Goal: Task Accomplishment & Management: Manage account settings

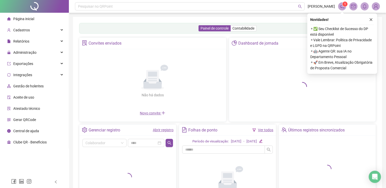
click at [44, 87] on li "Gestão de holerites" at bounding box center [34, 86] width 67 height 10
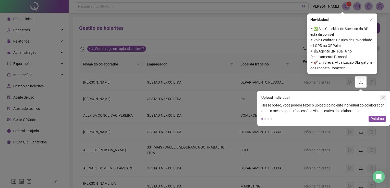
click at [384, 95] on button "button" at bounding box center [383, 98] width 6 height 6
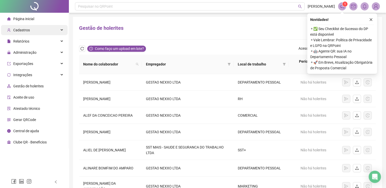
click at [34, 35] on div "Cadastros" at bounding box center [34, 30] width 67 height 10
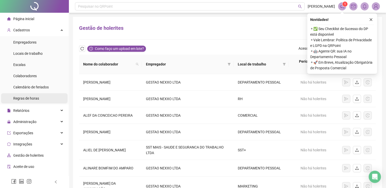
click at [34, 98] on span "Regras de horas" at bounding box center [26, 98] width 26 height 4
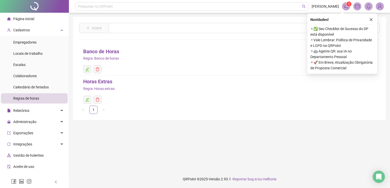
click at [367, 19] on div "Novidades !" at bounding box center [342, 20] width 64 height 6
click at [369, 19] on button "button" at bounding box center [371, 20] width 6 height 6
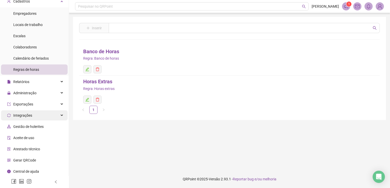
scroll to position [30, 0]
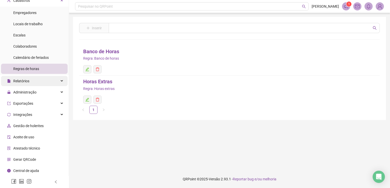
click at [48, 80] on div "Relatórios" at bounding box center [34, 81] width 67 height 10
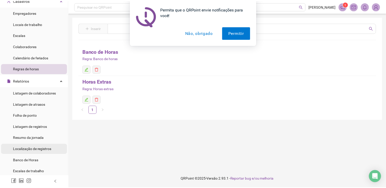
scroll to position [55, 0]
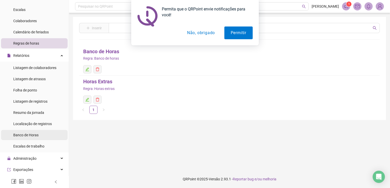
click at [39, 135] on li "Banco de Horas" at bounding box center [34, 135] width 67 height 10
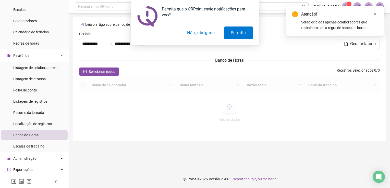
type input "**********"
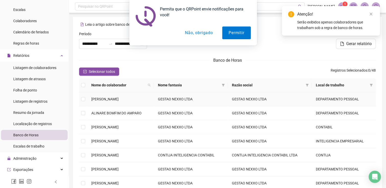
click at [85, 96] on td at bounding box center [83, 99] width 8 height 14
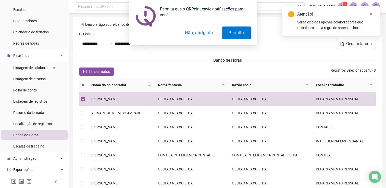
click at [200, 35] on button "Não, obrigado" at bounding box center [199, 33] width 41 height 13
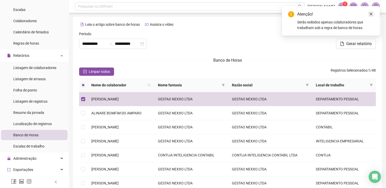
click at [371, 14] on icon "close" at bounding box center [371, 14] width 3 height 3
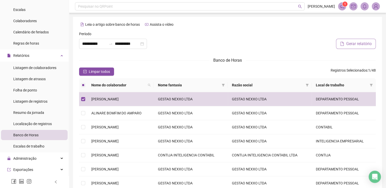
click at [354, 46] on span "Gerar relatório" at bounding box center [359, 44] width 26 height 6
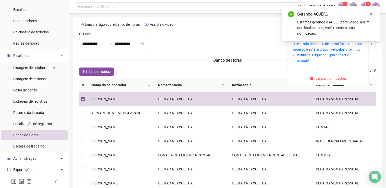
click at [366, 4] on sup "1" at bounding box center [368, 4] width 5 height 5
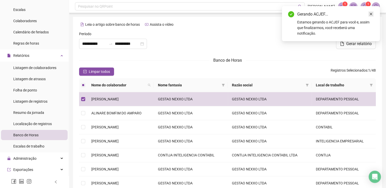
click at [373, 14] on link "Close" at bounding box center [371, 14] width 6 height 6
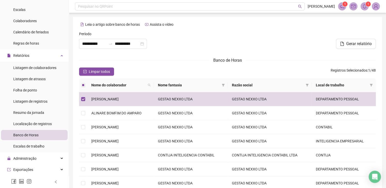
click at [364, 8] on icon "bell" at bounding box center [365, 6] width 4 height 5
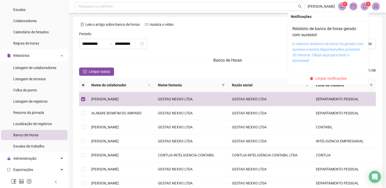
click at [319, 48] on link "O relatório de banco de horas foi gerado com sucesso e estará disponível pelos …" at bounding box center [327, 52] width 71 height 21
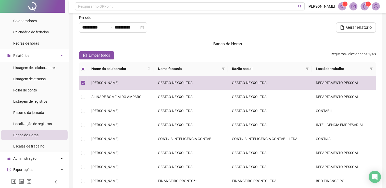
scroll to position [26, 0]
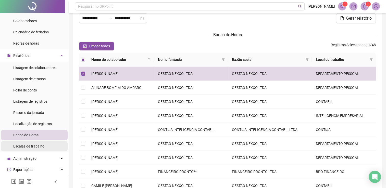
click at [40, 147] on span "Escalas de trabalho" at bounding box center [28, 146] width 31 height 4
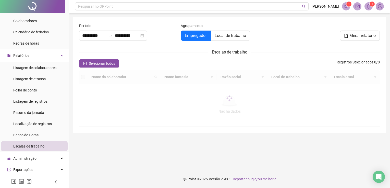
type input "**********"
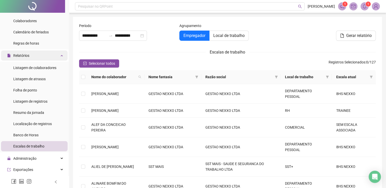
click at [33, 51] on div "Relatórios" at bounding box center [34, 56] width 67 height 10
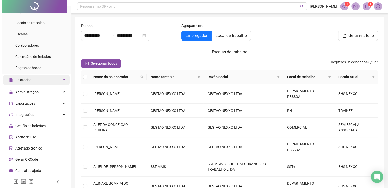
scroll to position [30, 0]
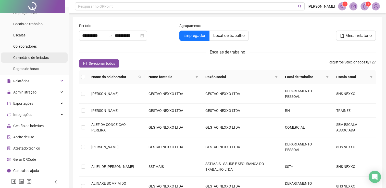
click at [38, 57] on span "Calendário de feriados" at bounding box center [30, 58] width 35 height 4
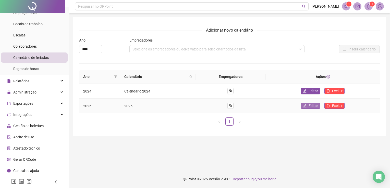
click at [314, 107] on span "Editar" at bounding box center [312, 106] width 9 height 6
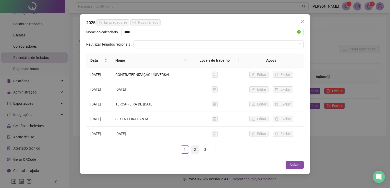
click at [196, 151] on link "2" at bounding box center [195, 150] width 8 height 8
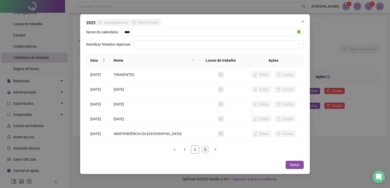
click at [204, 152] on link "3" at bounding box center [205, 150] width 8 height 8
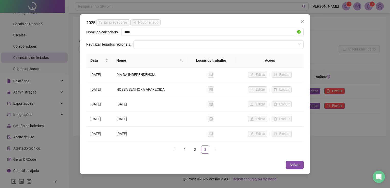
click at [204, 151] on link "3" at bounding box center [205, 150] width 8 height 8
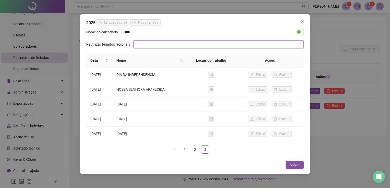
click at [259, 44] on input "search" at bounding box center [215, 45] width 159 height 8
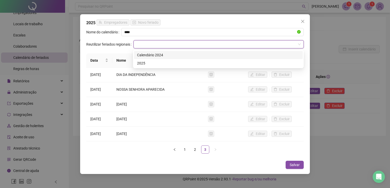
click at [228, 55] on div "Calendário 2024" at bounding box center [218, 55] width 163 height 6
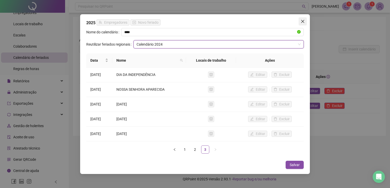
click at [303, 20] on icon "close" at bounding box center [303, 21] width 4 height 4
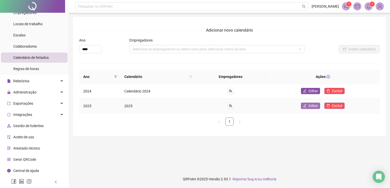
click at [311, 105] on span "Editar" at bounding box center [312, 106] width 9 height 6
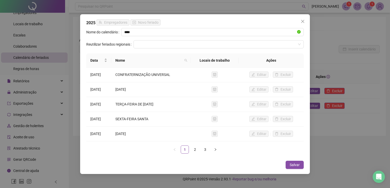
click at [154, 20] on div "2025 Empregadores Novo feriado Nome do calendário **** Reutilizar feriados regi…" at bounding box center [195, 94] width 230 height 160
click at [303, 23] on icon "close" at bounding box center [303, 21] width 4 height 4
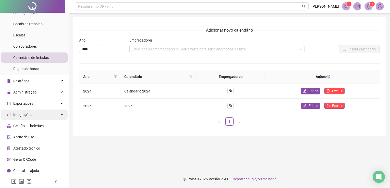
click at [31, 119] on span "Integrações" at bounding box center [19, 115] width 25 height 10
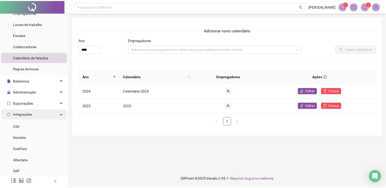
scroll to position [55, 0]
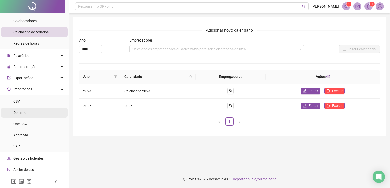
click at [31, 114] on li "Domínio" at bounding box center [34, 113] width 67 height 10
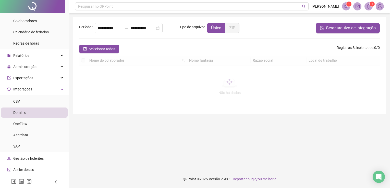
type input "**********"
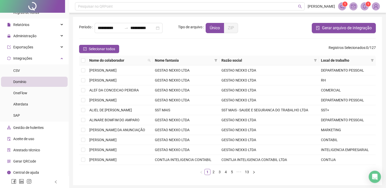
scroll to position [88, 0]
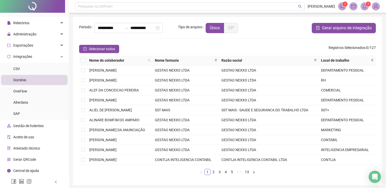
click at [32, 126] on span "Gestão de holerites" at bounding box center [28, 126] width 30 height 4
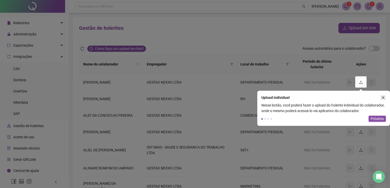
click at [383, 99] on icon "close" at bounding box center [383, 98] width 4 height 4
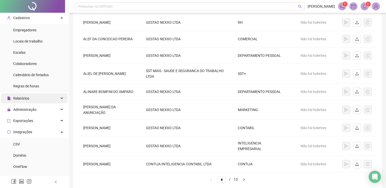
scroll to position [11, 0]
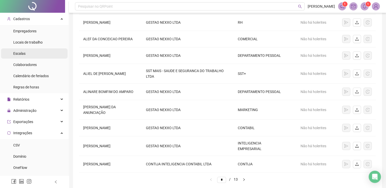
click at [25, 54] on li "Escalas" at bounding box center [34, 53] width 67 height 10
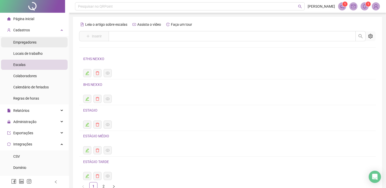
click at [18, 41] on span "Empregadores" at bounding box center [24, 42] width 23 height 4
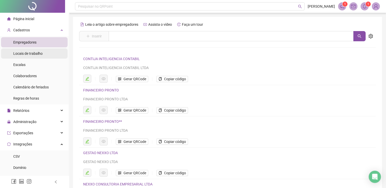
click at [23, 54] on span "Locais de trabalho" at bounding box center [27, 54] width 29 height 4
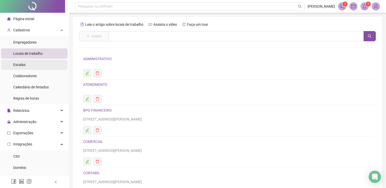
click at [28, 65] on li "Escalas" at bounding box center [34, 65] width 67 height 10
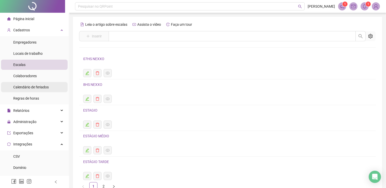
click at [30, 86] on span "Calendário de feriados" at bounding box center [30, 87] width 35 height 4
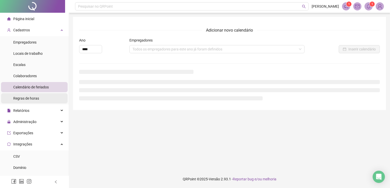
click at [31, 98] on span "Regras de horas" at bounding box center [26, 98] width 26 height 4
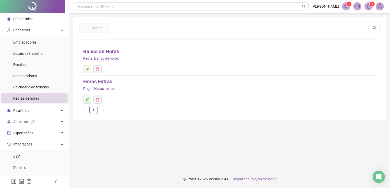
click at [345, 6] on icon "notification" at bounding box center [346, 6] width 5 height 5
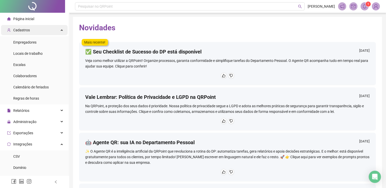
click at [18, 28] on span "Cadastros" at bounding box center [21, 30] width 17 height 4
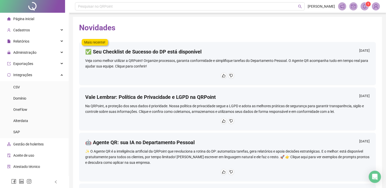
click at [28, 144] on span "Gestão de holerites" at bounding box center [28, 144] width 30 height 4
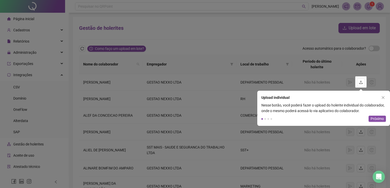
click at [29, 71] on rect at bounding box center [177, 94] width 355 height 188
click at [383, 94] on div "Upload individual" at bounding box center [320, 97] width 127 height 12
click at [384, 96] on icon "close" at bounding box center [383, 97] width 3 height 3
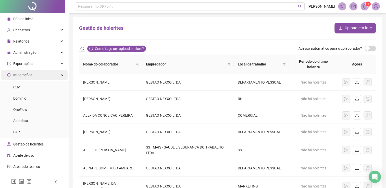
click at [29, 78] on span "Integrações" at bounding box center [19, 75] width 25 height 10
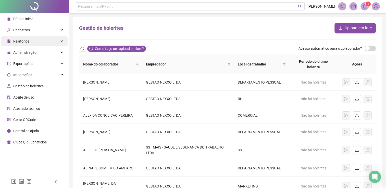
click at [28, 43] on span "Relatórios" at bounding box center [21, 41] width 16 height 4
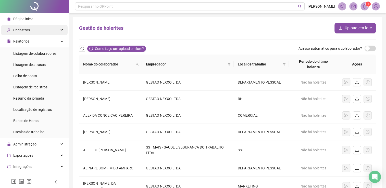
click at [31, 33] on div "Cadastros" at bounding box center [34, 30] width 67 height 10
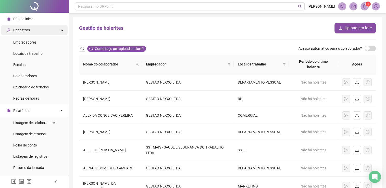
click at [31, 33] on div "Cadastros" at bounding box center [34, 30] width 67 height 10
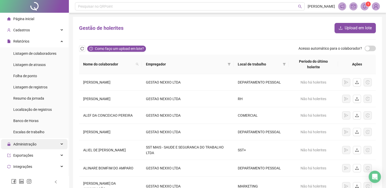
click at [30, 145] on span "Administração" at bounding box center [24, 144] width 23 height 4
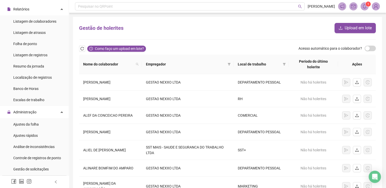
scroll to position [77, 0]
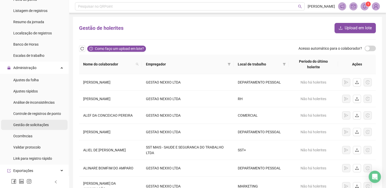
click at [34, 121] on div "Gestão de solicitações" at bounding box center [30, 125] width 35 height 10
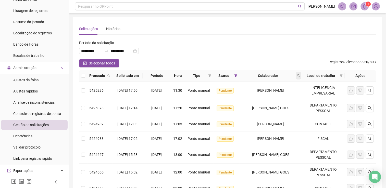
click at [301, 76] on span at bounding box center [298, 76] width 5 height 8
type input "*****"
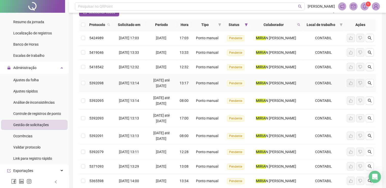
scroll to position [128, 0]
